Goal: Browse casually

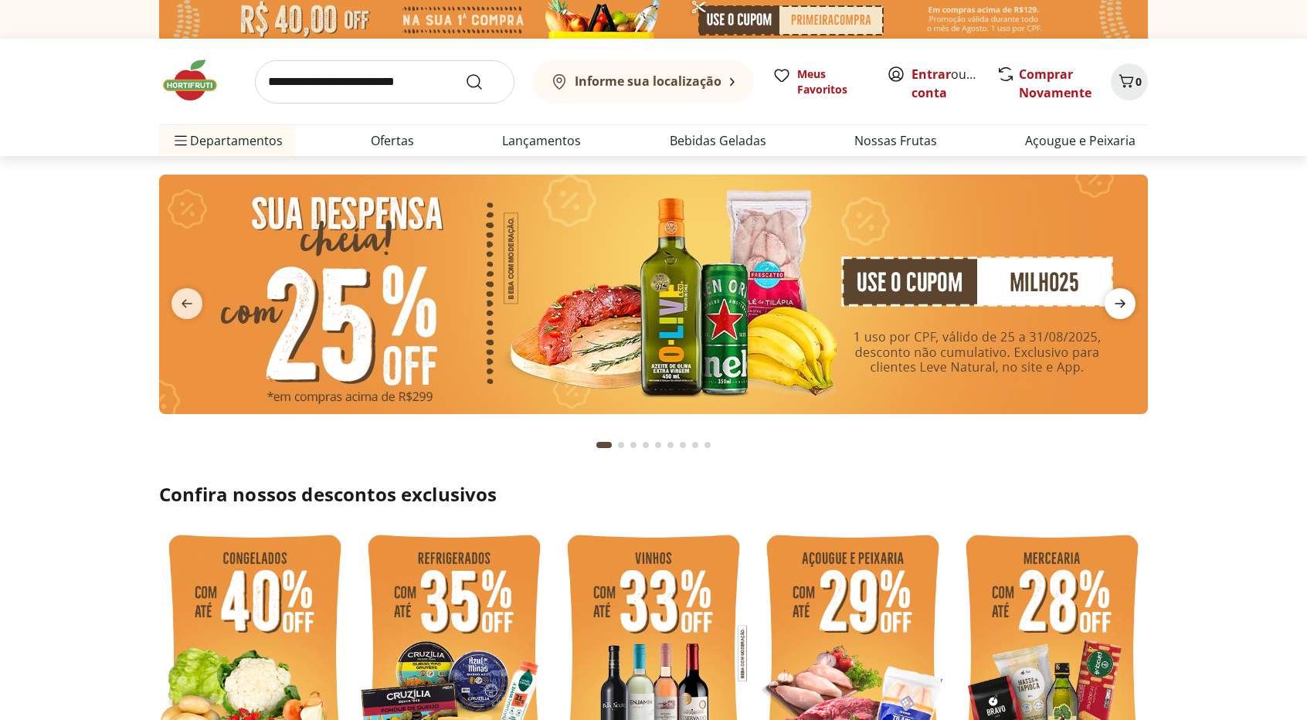
click at [1108, 294] on span "next" at bounding box center [1120, 303] width 31 height 31
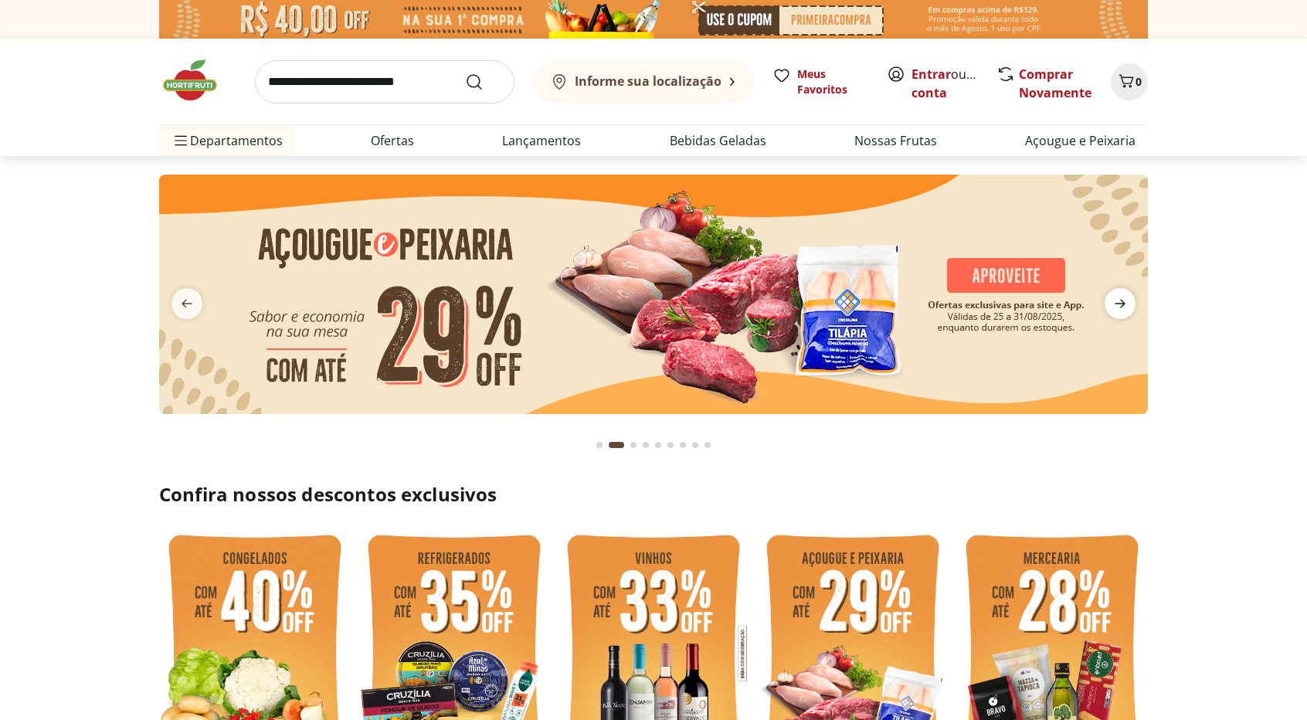
click at [1117, 299] on icon "next" at bounding box center [1120, 303] width 19 height 19
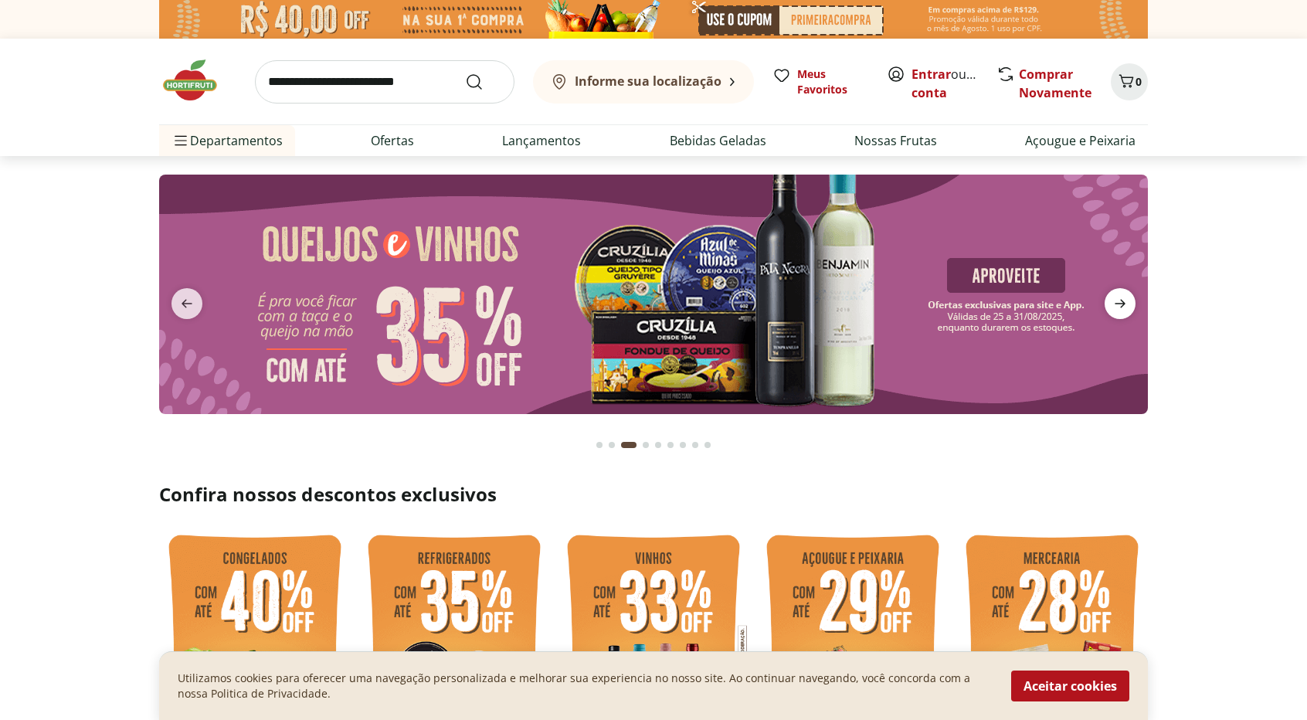
click at [1117, 300] on icon "next" at bounding box center [1120, 303] width 19 height 19
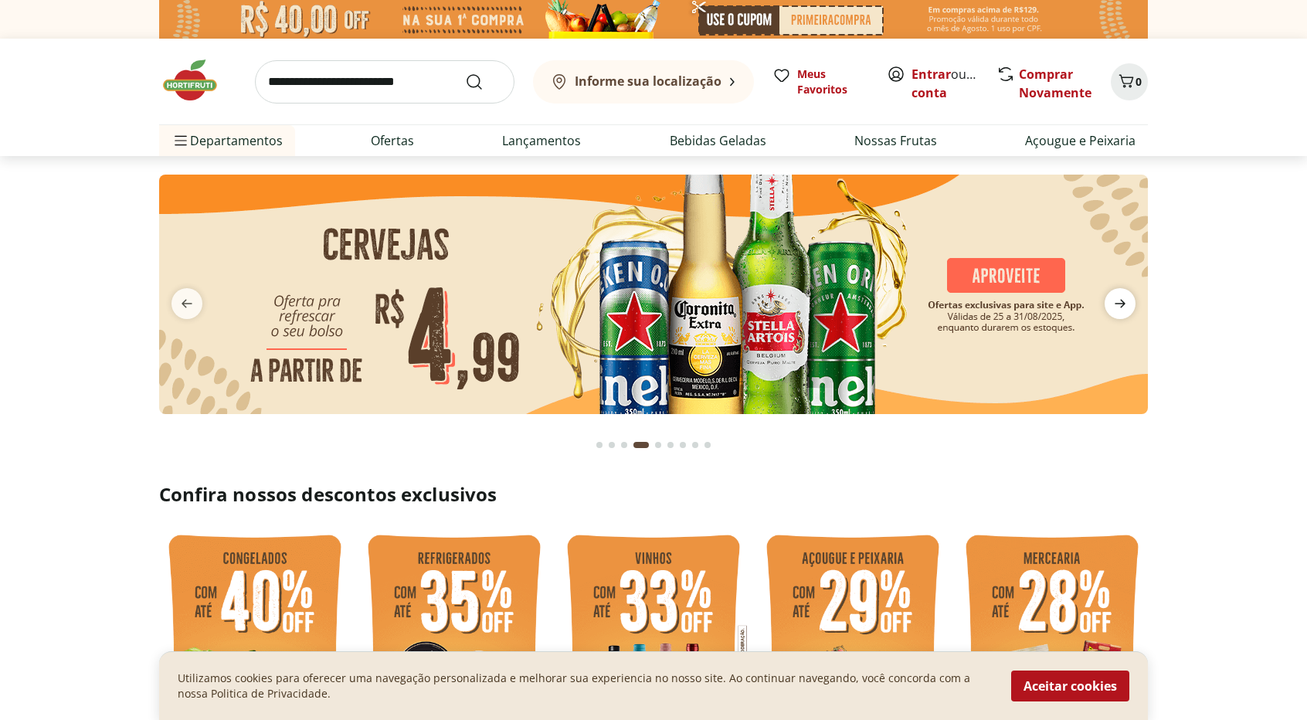
click at [1117, 300] on icon "next" at bounding box center [1120, 303] width 19 height 19
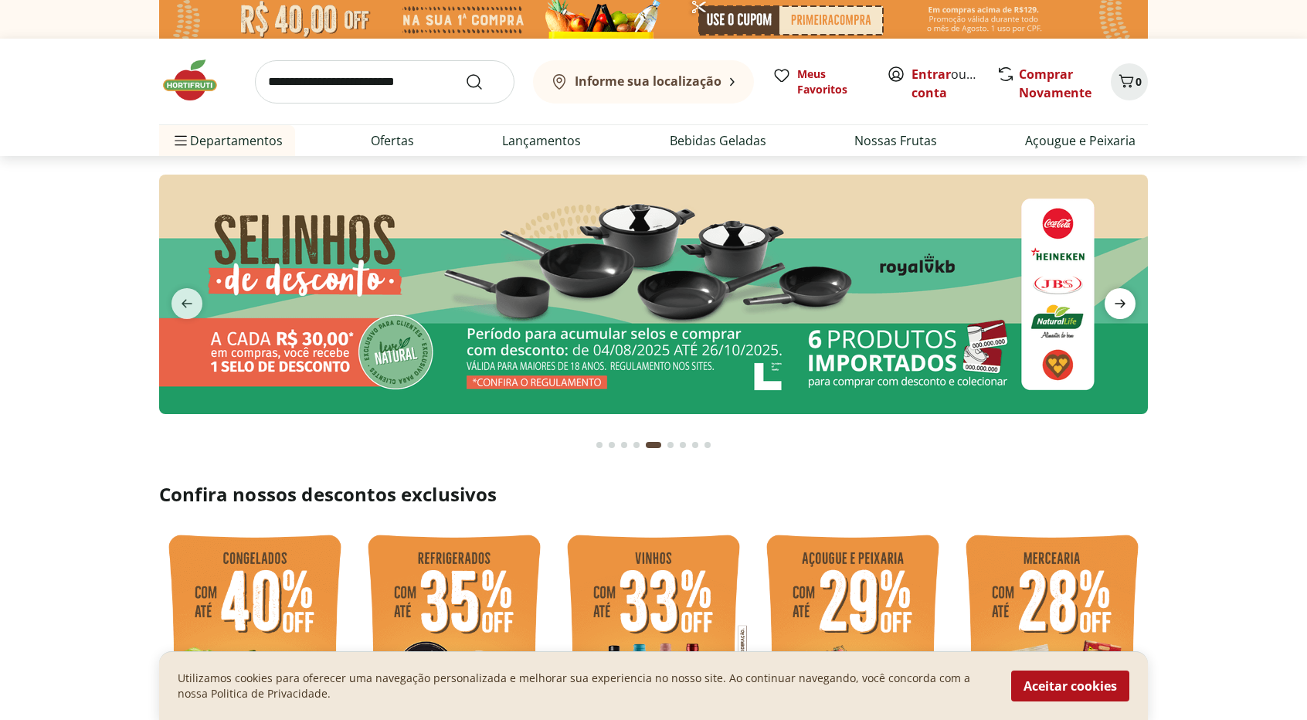
click at [1117, 300] on icon "next" at bounding box center [1120, 303] width 19 height 19
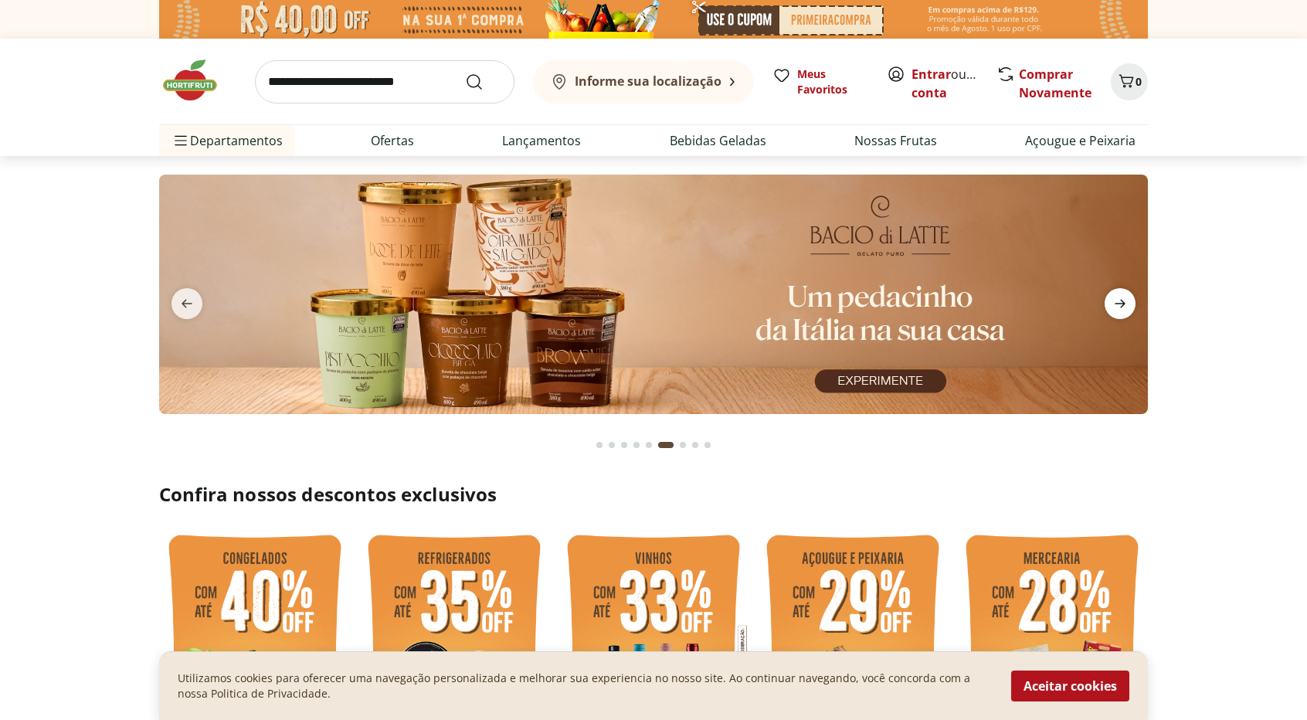
click at [1117, 300] on icon "next" at bounding box center [1120, 303] width 19 height 19
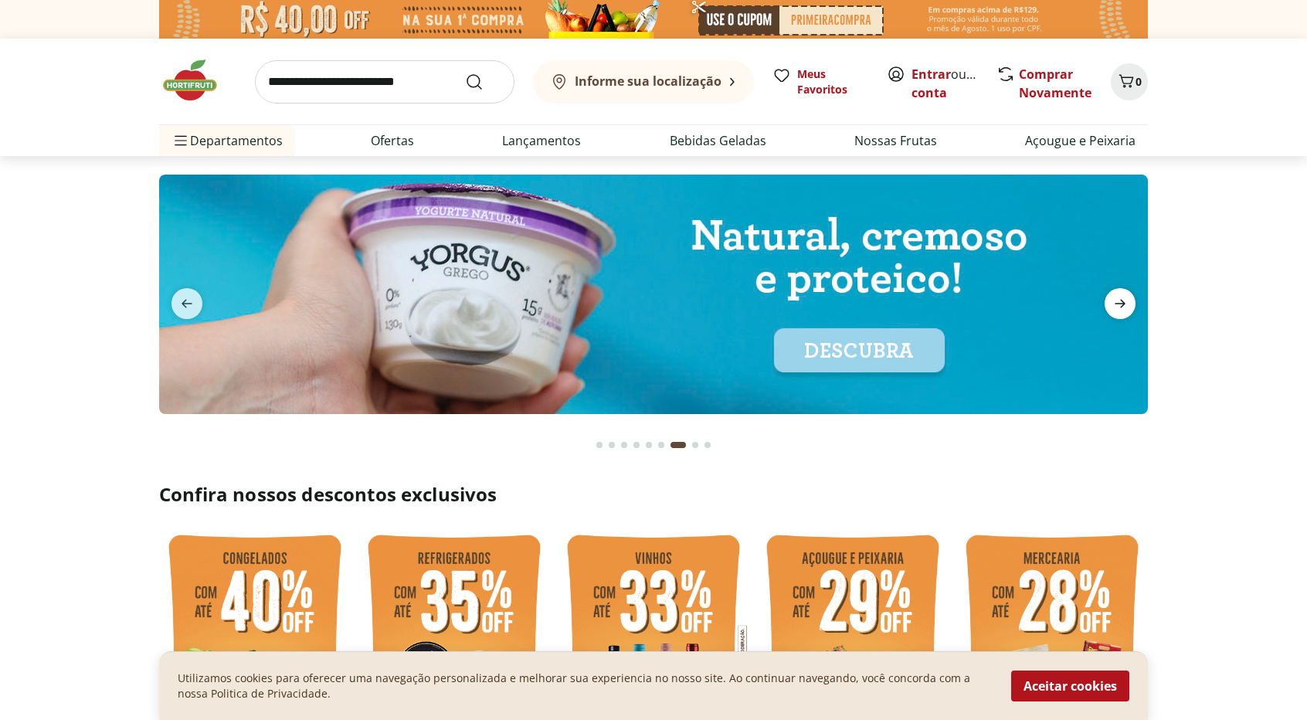
click at [1117, 300] on icon "next" at bounding box center [1120, 303] width 19 height 19
